Goal: Navigation & Orientation: Find specific page/section

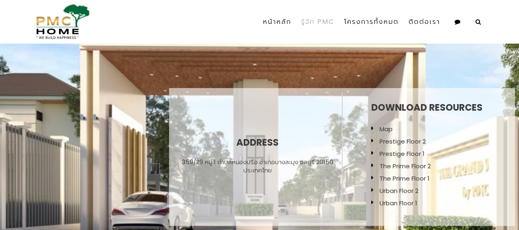
click at [327, 28] on link "รู้จัก PMC" at bounding box center [317, 21] width 43 height 37
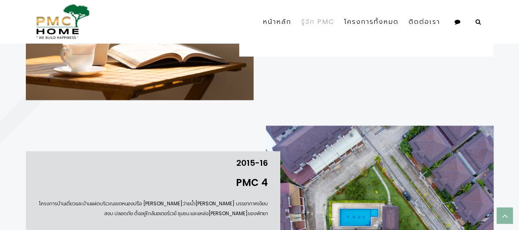
scroll to position [698, 0]
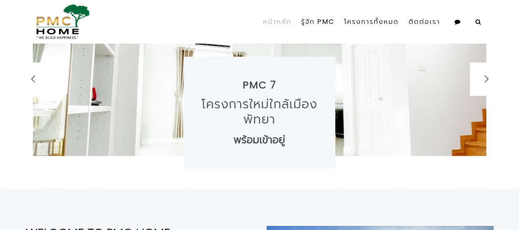
scroll to position [123, 0]
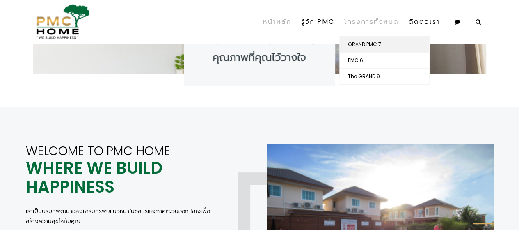
click at [381, 48] on link "GRAND PMC 7" at bounding box center [385, 45] width 90 height 16
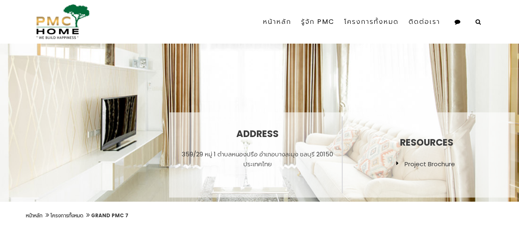
scroll to position [41, 0]
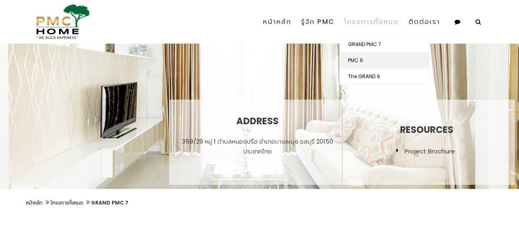
click at [362, 59] on link "PMC 6" at bounding box center [385, 61] width 90 height 16
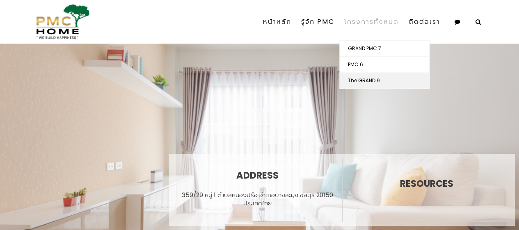
click at [368, 76] on link "The GRAND 9" at bounding box center [385, 81] width 90 height 16
